Goal: Find specific fact: Locate a discrete piece of known information

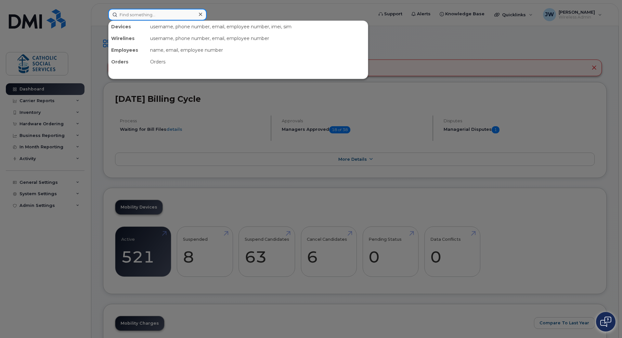
click at [164, 15] on input at bounding box center [157, 15] width 99 height 12
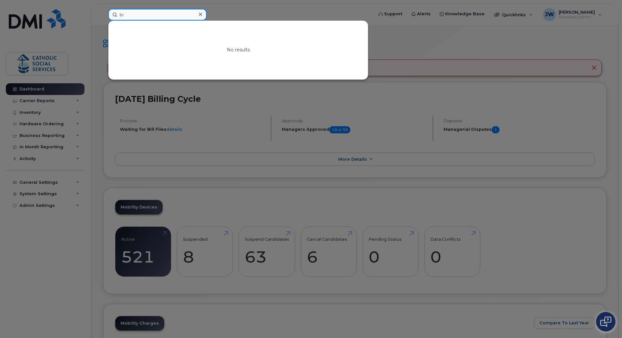
type input "i"
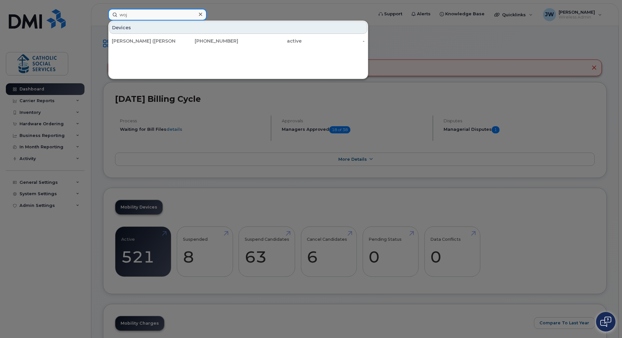
click at [146, 19] on input "woj" at bounding box center [157, 15] width 99 height 12
paste input "5763"
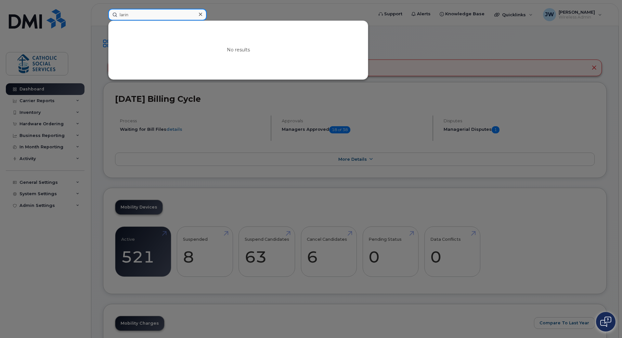
click at [146, 14] on input "larin" at bounding box center [157, 15] width 99 height 12
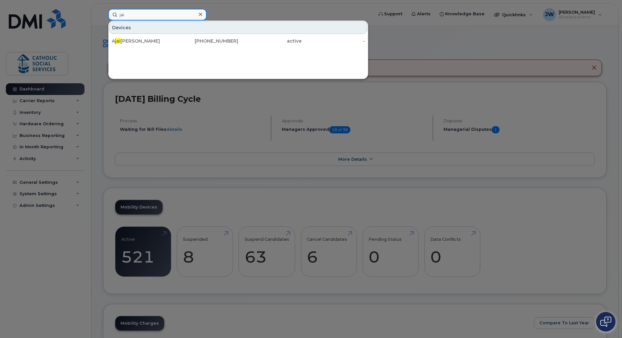
type input "jai"
click at [216, 61] on div "Devices A [PERSON_NAME] [PHONE_NUMBER] active -" at bounding box center [238, 49] width 260 height 59
